Goal: Information Seeking & Learning: Learn about a topic

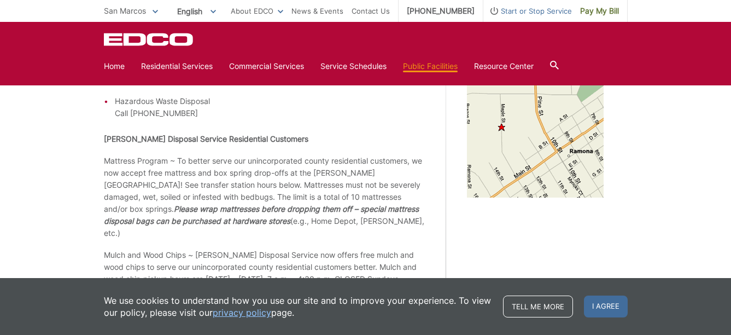
scroll to position [328, 0]
click at [545, 309] on link "Tell me more" at bounding box center [538, 306] width 70 height 22
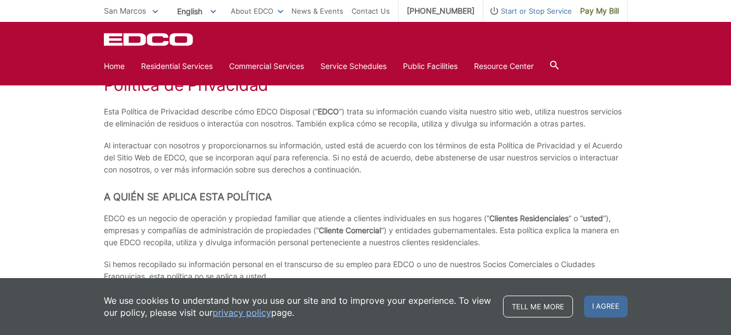
scroll to position [2461, 0]
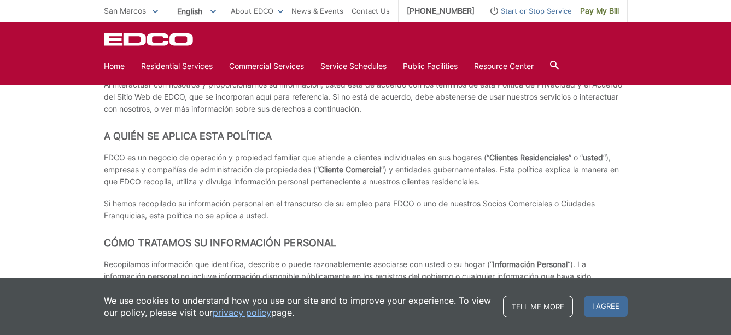
click at [604, 308] on span "I agree" at bounding box center [606, 306] width 44 height 22
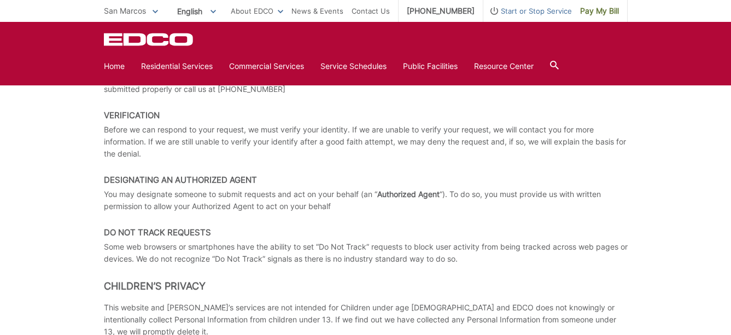
scroll to position [1805, 0]
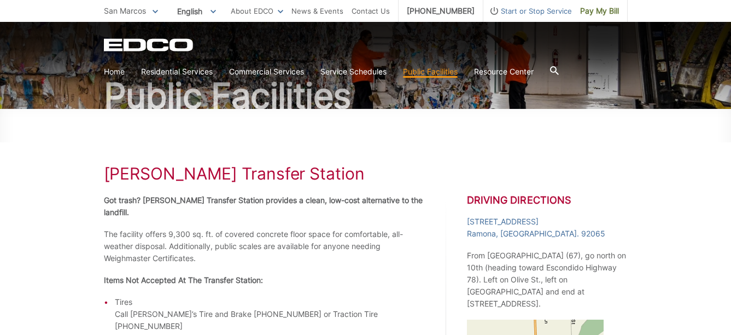
scroll to position [137, 0]
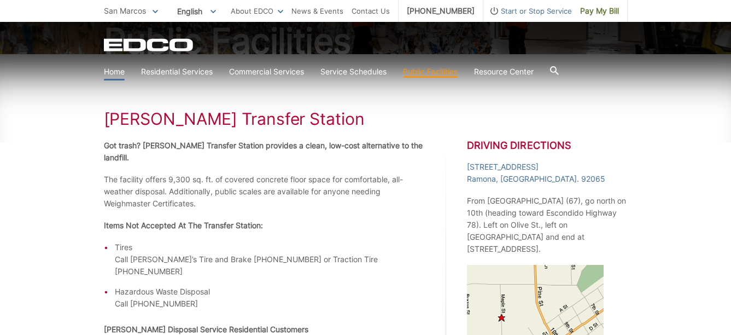
click at [113, 69] on link "Home" at bounding box center [114, 72] width 21 height 12
